Goal: Book appointment/travel/reservation

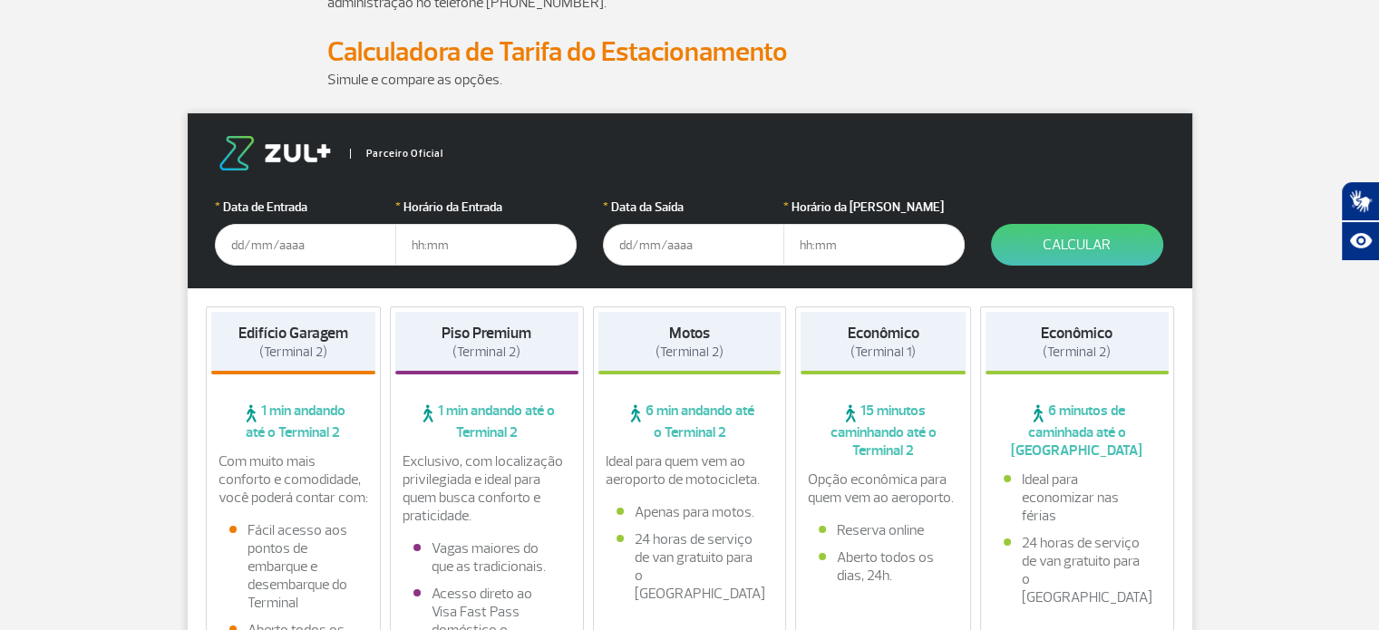
scroll to position [197, 0]
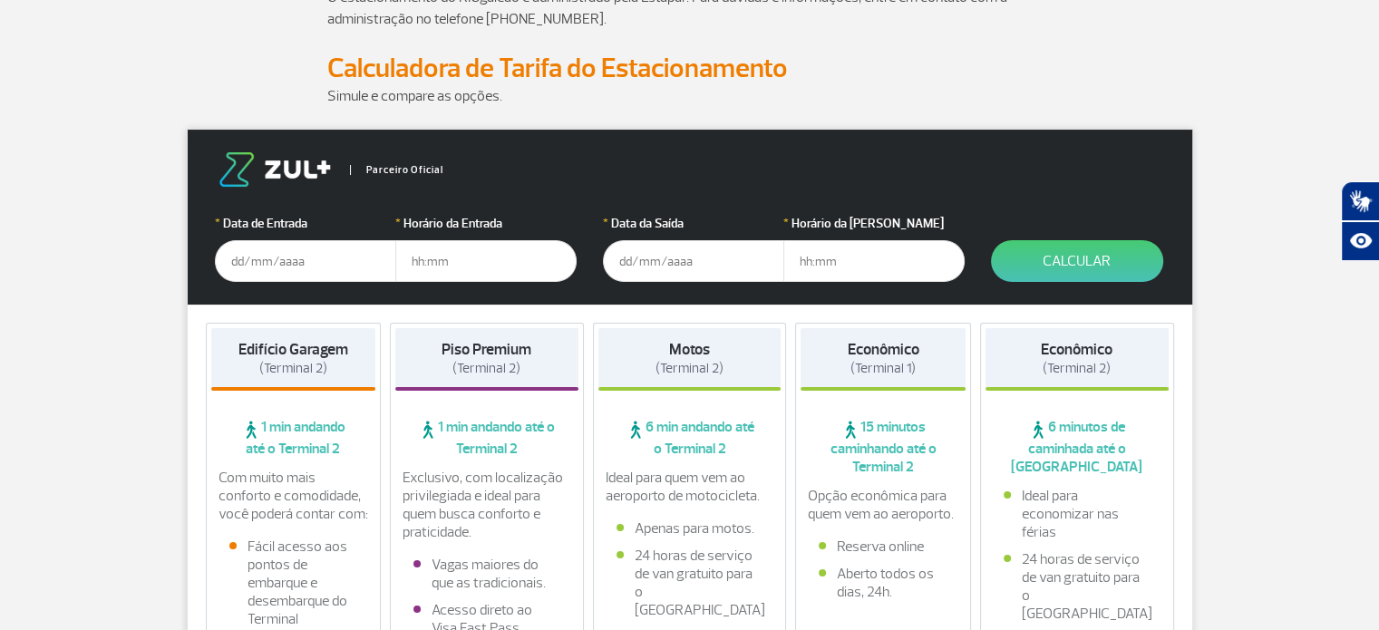
click at [286, 257] on input "text" at bounding box center [305, 261] width 181 height 42
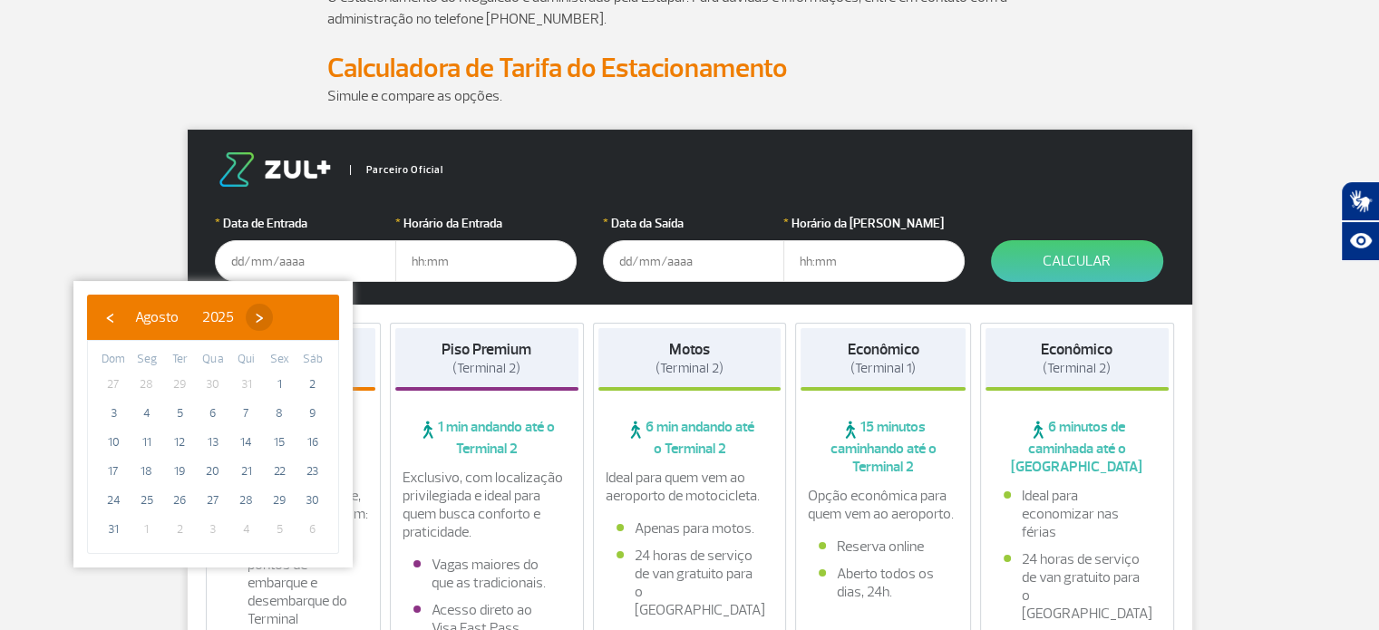
click at [273, 323] on span "›" at bounding box center [259, 317] width 27 height 27
click at [213, 449] on span "17" at bounding box center [213, 442] width 29 height 29
type input "[DATE]"
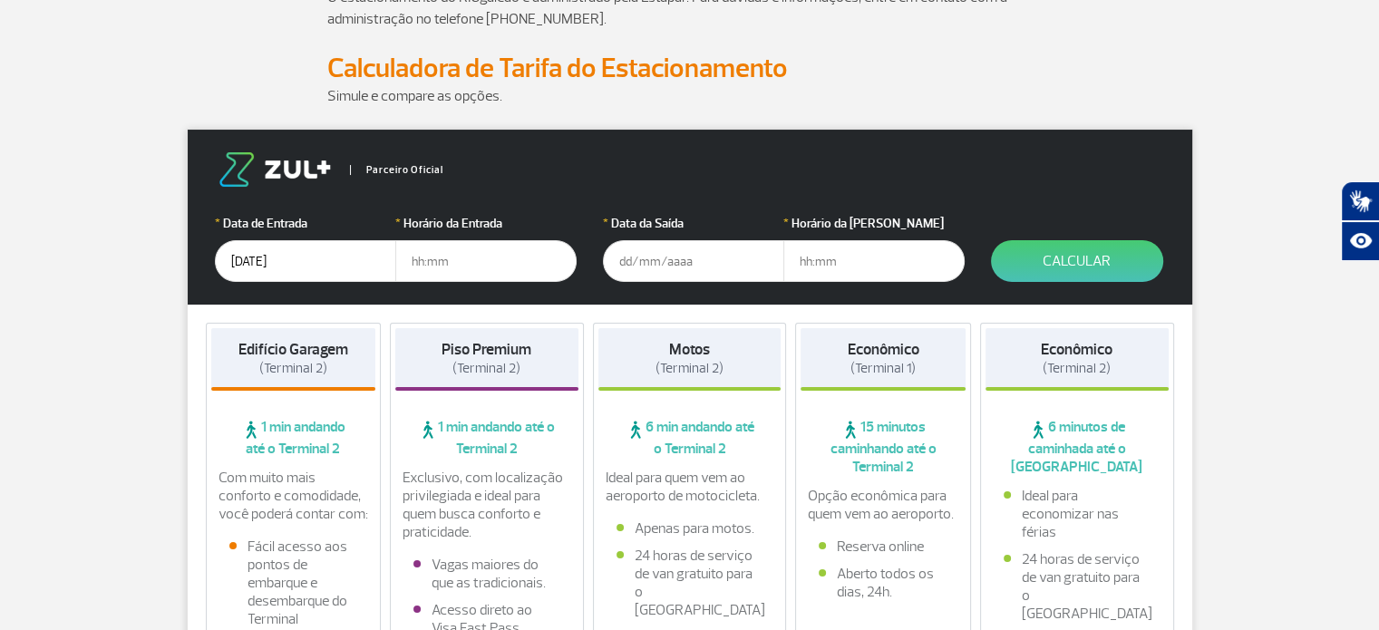
click at [480, 256] on input "text" at bounding box center [485, 261] width 181 height 42
type input "10:00"
click at [603, 261] on input "text" at bounding box center [693, 261] width 181 height 42
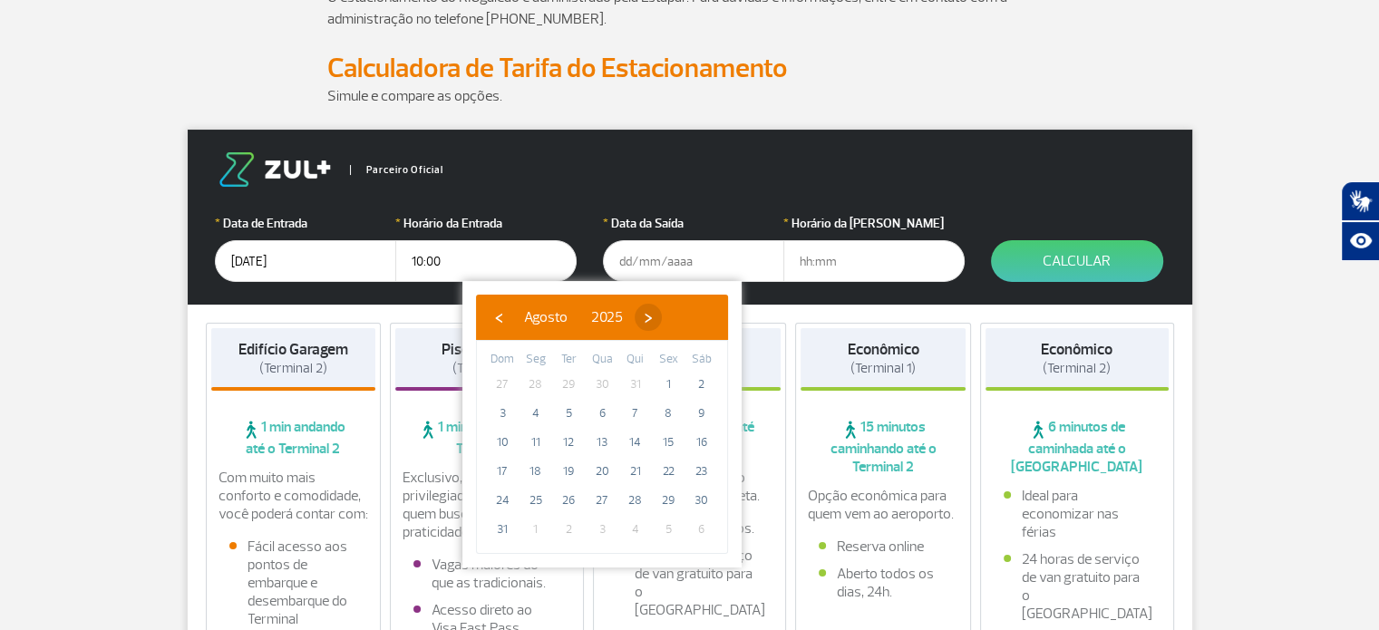
click at [662, 309] on span "›" at bounding box center [648, 317] width 27 height 27
click at [600, 471] on span "24" at bounding box center [601, 471] width 29 height 29
type input "[DATE]"
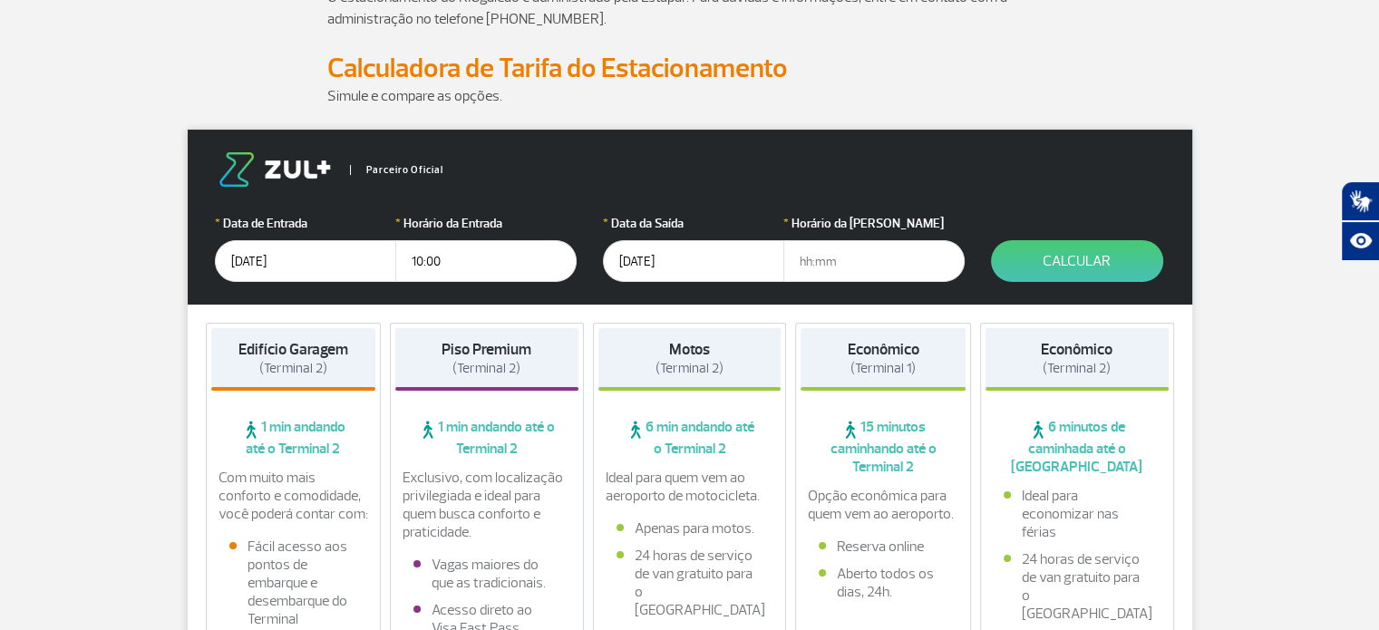
click at [842, 265] on input "text" at bounding box center [873, 261] width 181 height 42
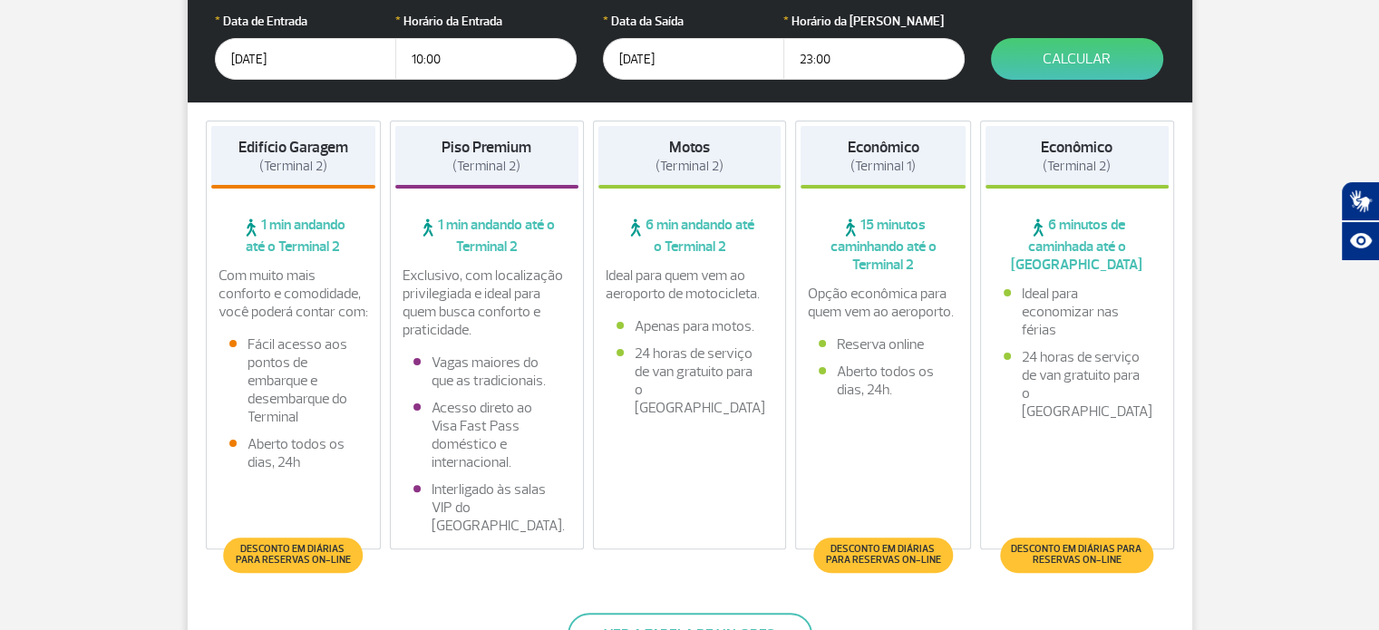
scroll to position [379, 0]
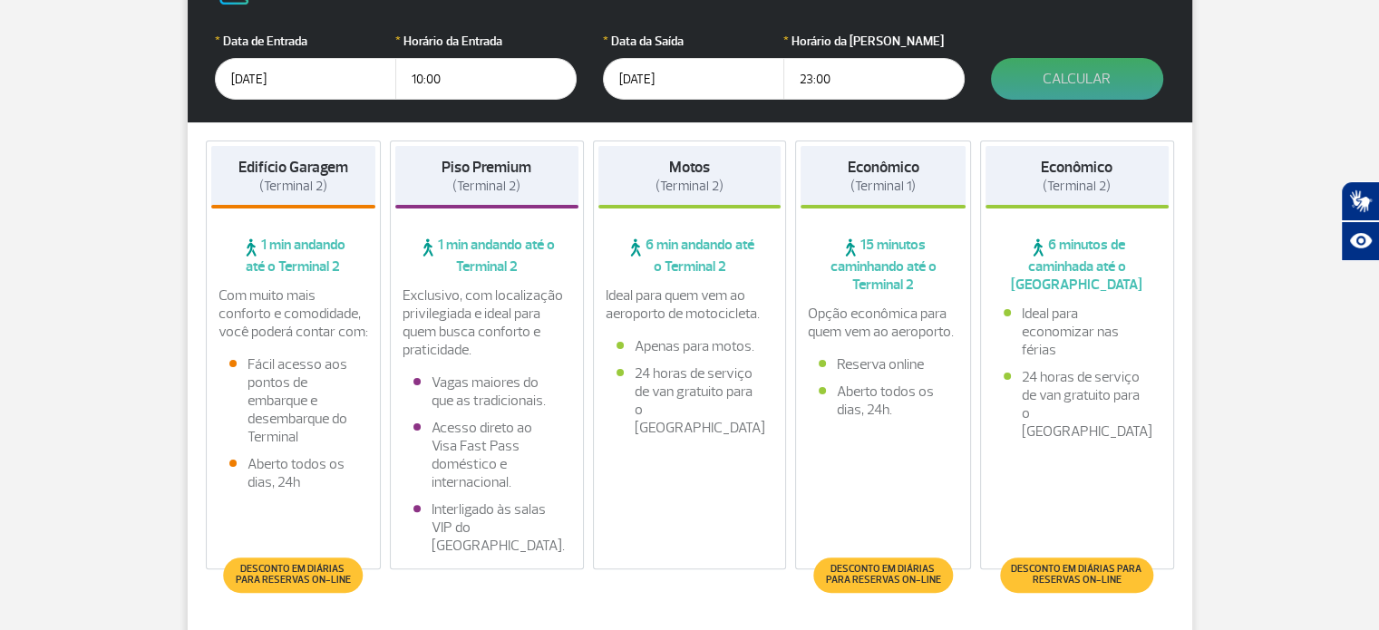
type input "23:00"
click at [1096, 61] on button "Calcular" at bounding box center [1077, 79] width 172 height 42
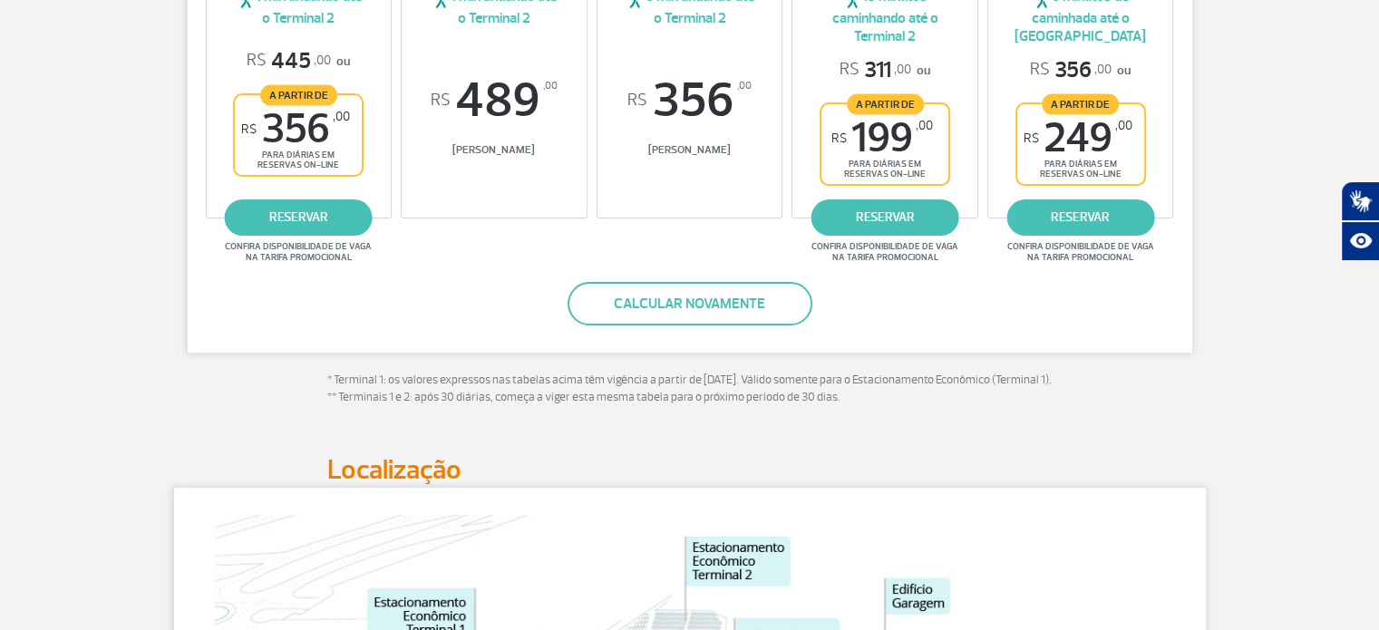
scroll to position [345, 0]
